Goal: Transaction & Acquisition: Purchase product/service

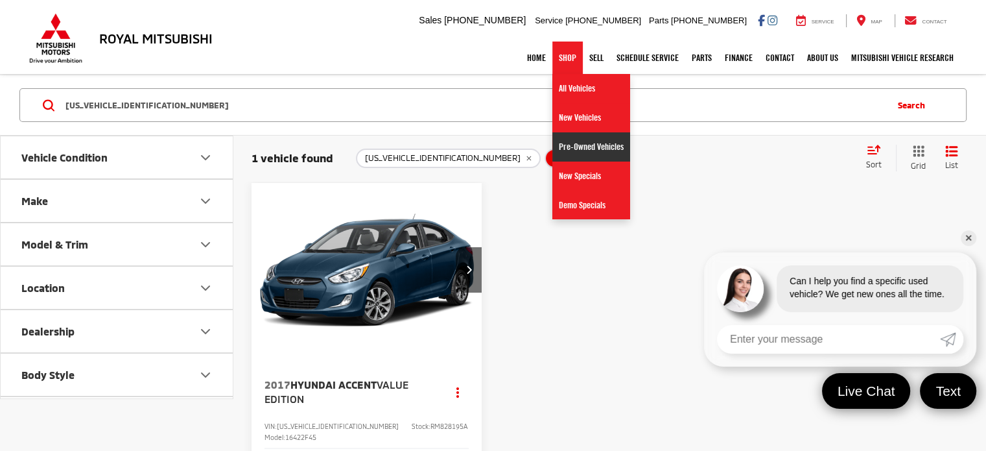
click at [581, 145] on link "Pre-Owned Vehicles" at bounding box center [592, 146] width 78 height 29
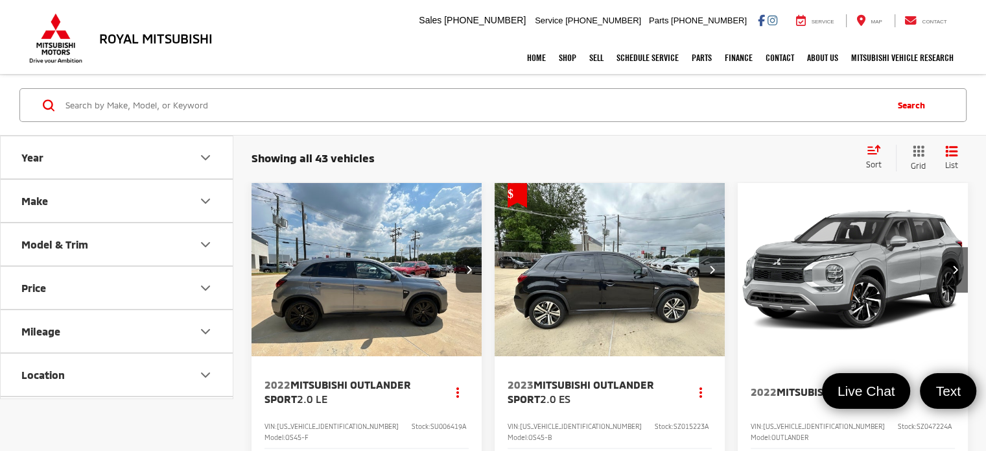
click at [207, 280] on icon "Price" at bounding box center [206, 288] width 16 height 16
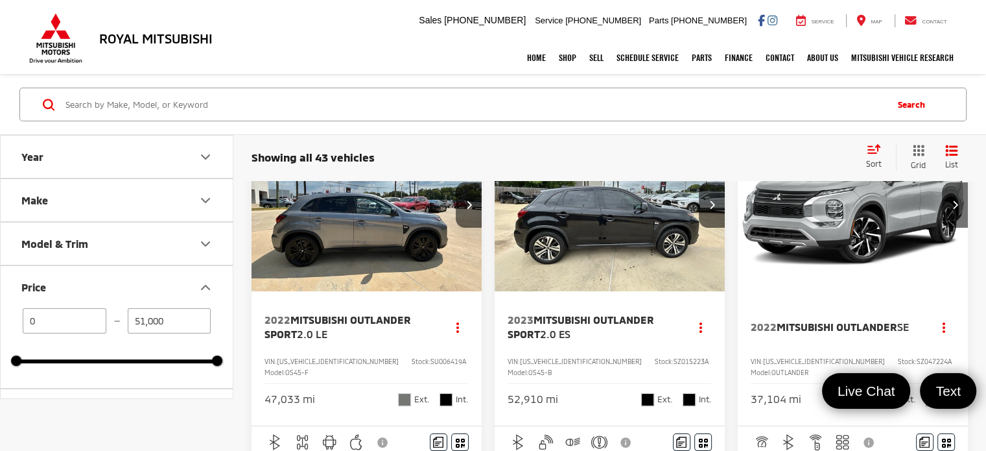
click at [192, 318] on input "51,000" at bounding box center [170, 320] width 84 height 25
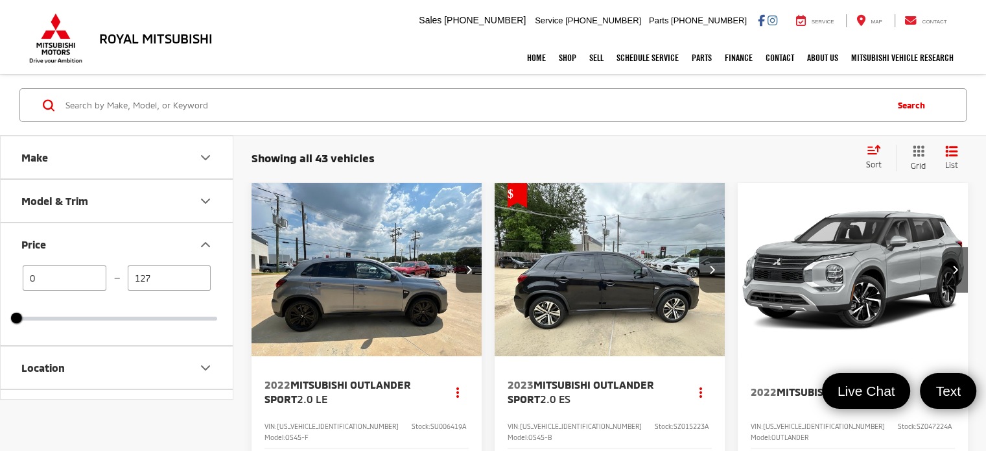
click at [143, 318] on div at bounding box center [116, 319] width 201 height 4
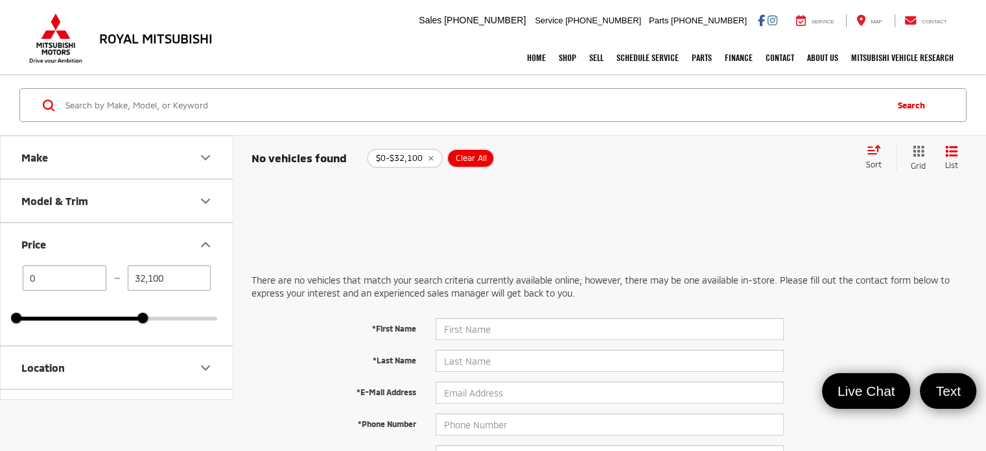
click at [176, 265] on button "Price" at bounding box center [117, 244] width 233 height 42
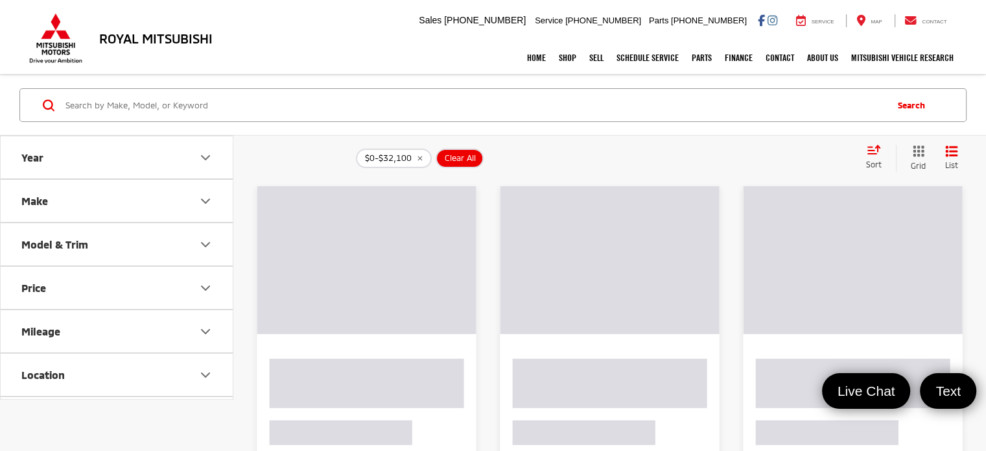
click at [221, 280] on button "Price" at bounding box center [117, 288] width 233 height 42
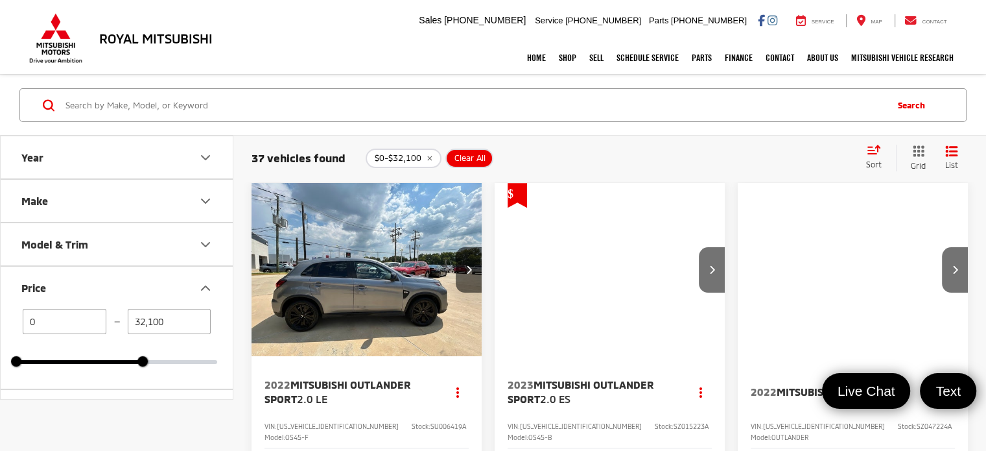
click at [173, 321] on input "32,100" at bounding box center [170, 321] width 84 height 25
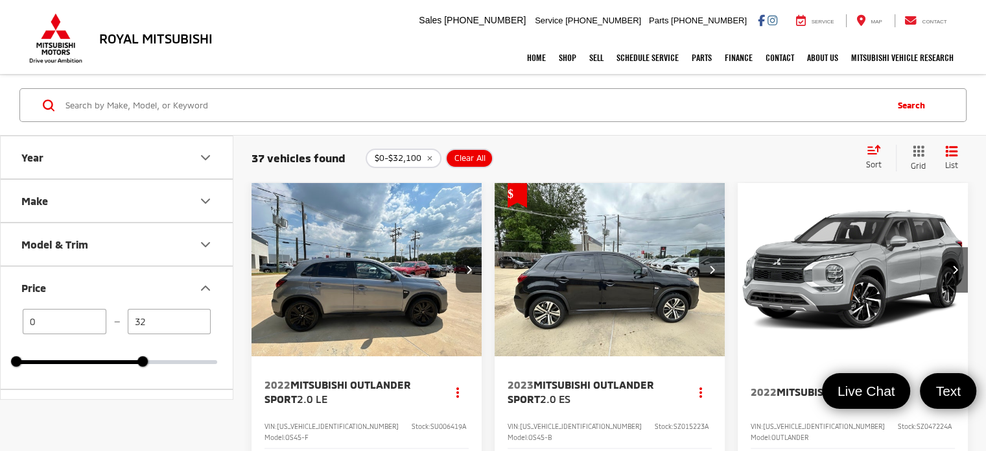
type input "3"
type input "12,749"
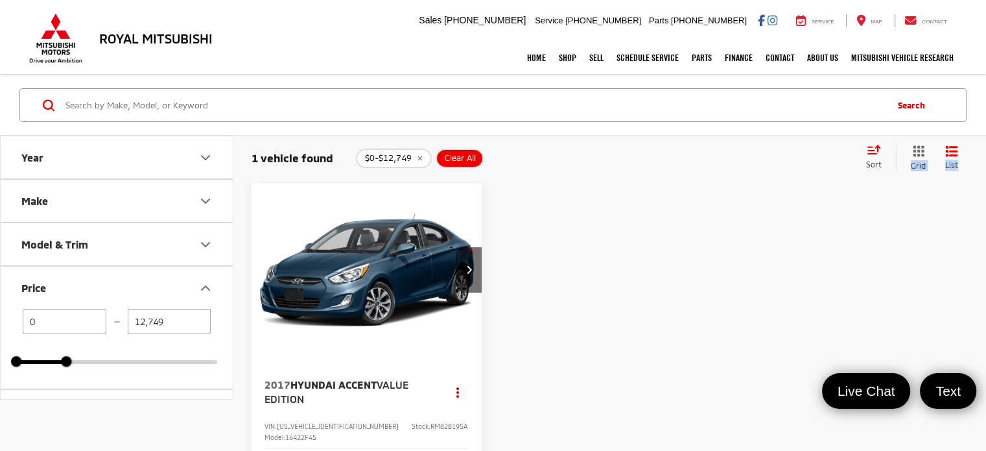
drag, startPoint x: 549, startPoint y: 163, endPoint x: 549, endPoint y: 174, distance: 11.0
click at [549, 174] on div "1 vehicle found $0-$12,749 Clear All + 0 test Sort Price: High to Low Price: Lo…" at bounding box center [609, 157] width 753 height 47
